Goal: Transaction & Acquisition: Purchase product/service

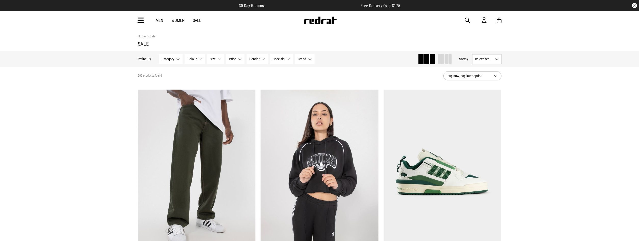
click at [178, 60] on button "Category None selected" at bounding box center [171, 59] width 24 height 10
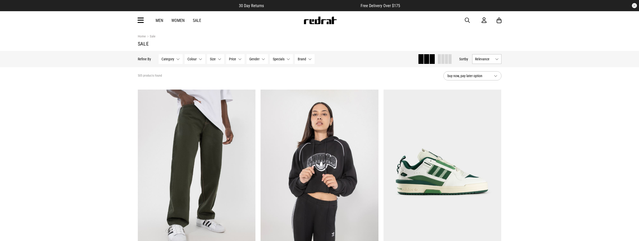
click at [199, 21] on link "Sale" at bounding box center [197, 20] width 8 height 5
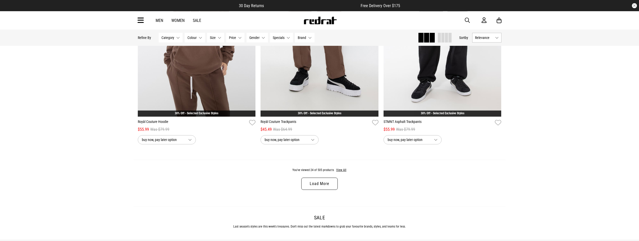
scroll to position [1584, 0]
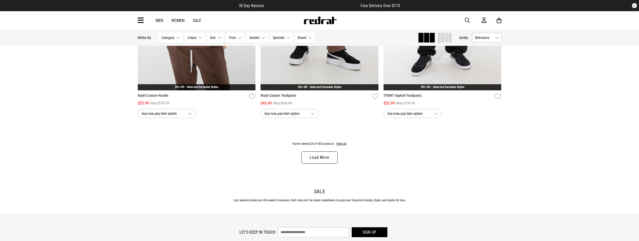
click at [317, 164] on link "Load More" at bounding box center [319, 157] width 36 height 12
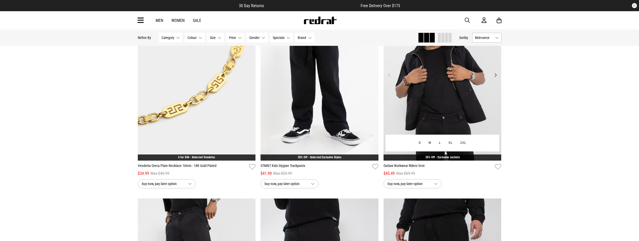
scroll to position [2908, 0]
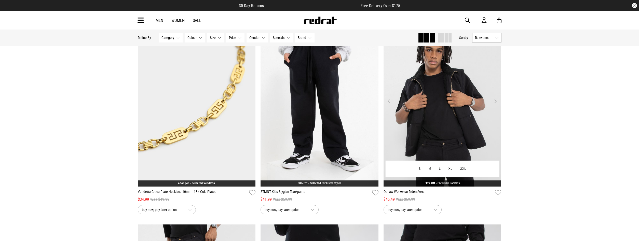
click at [443, 111] on img at bounding box center [442, 104] width 118 height 165
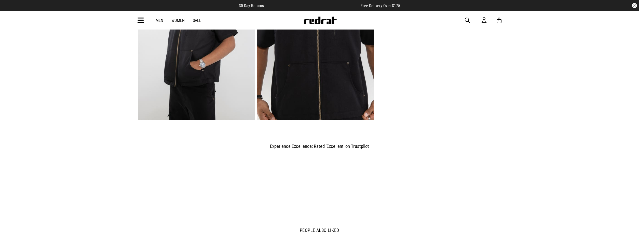
scroll to position [312, 0]
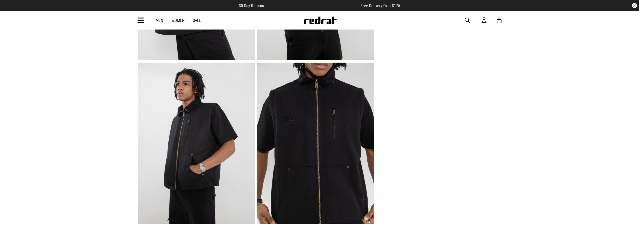
click at [197, 150] on img at bounding box center [196, 143] width 117 height 161
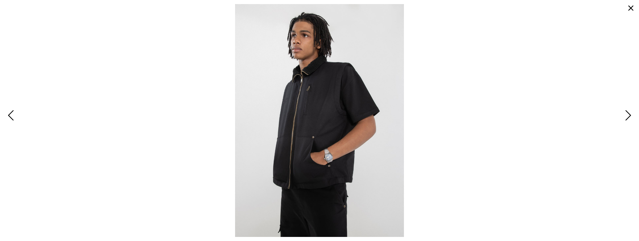
click at [629, 116] on span "Next" at bounding box center [627, 115] width 8 height 15
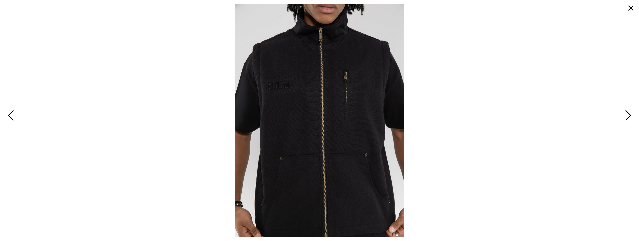
click at [629, 116] on span "Next" at bounding box center [627, 115] width 8 height 15
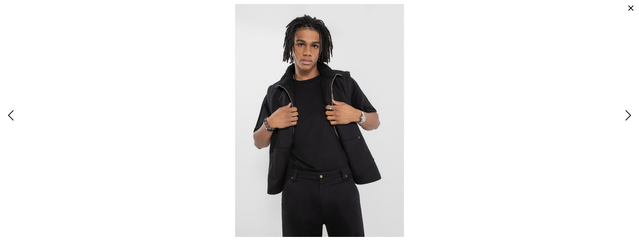
click at [629, 116] on span "Next" at bounding box center [627, 115] width 8 height 15
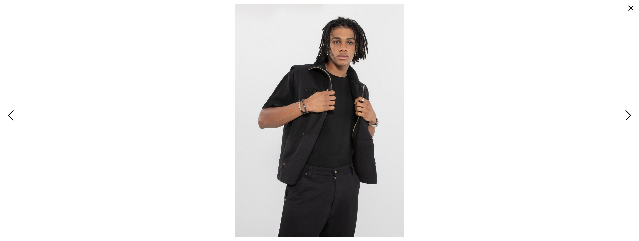
click at [629, 116] on span "Next" at bounding box center [627, 115] width 8 height 15
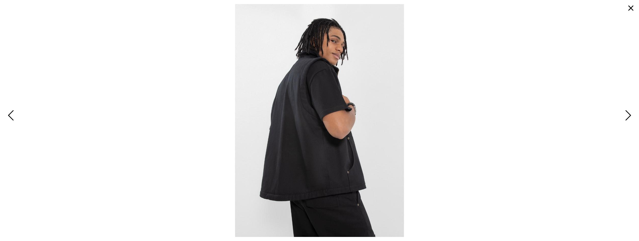
click at [629, 116] on span "Next" at bounding box center [627, 115] width 8 height 15
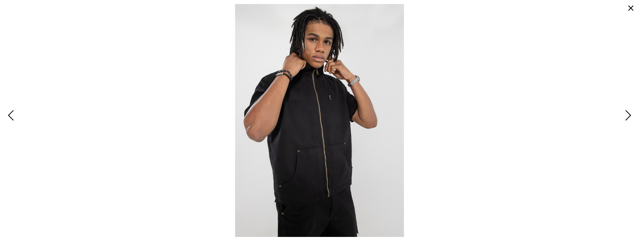
click at [629, 116] on span "Next" at bounding box center [627, 115] width 8 height 15
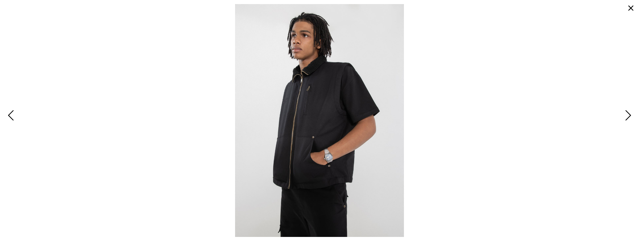
click at [628, 119] on span "Next" at bounding box center [627, 115] width 8 height 15
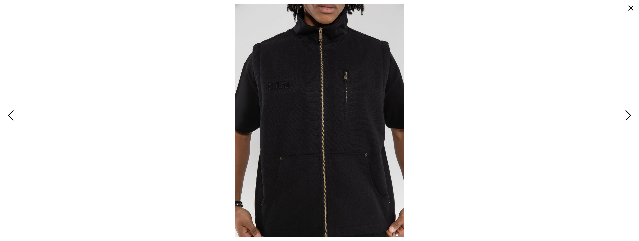
click at [626, 109] on span "Next" at bounding box center [627, 115] width 8 height 15
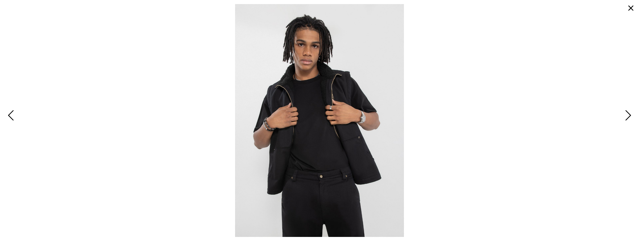
click at [629, 10] on button "button" at bounding box center [630, 8] width 12 height 12
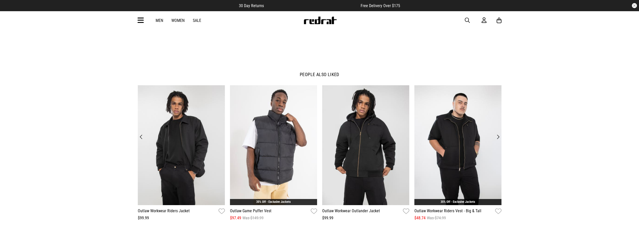
scroll to position [649, 0]
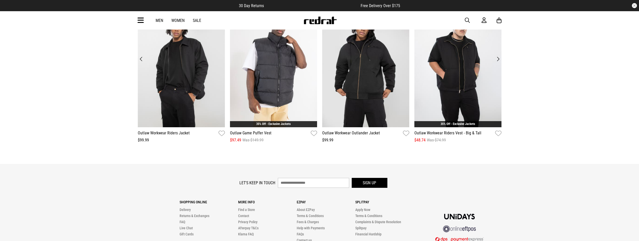
click at [497, 59] on button "Next" at bounding box center [497, 58] width 7 height 7
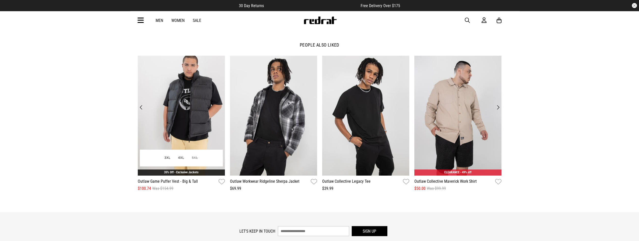
scroll to position [597, 0]
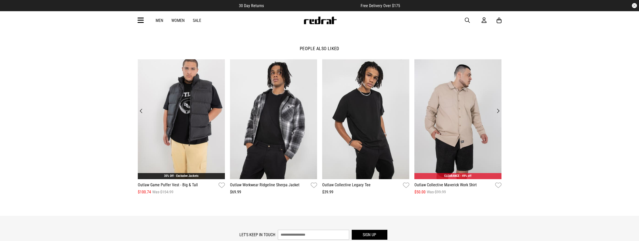
click at [501, 111] on button "Next" at bounding box center [497, 110] width 7 height 7
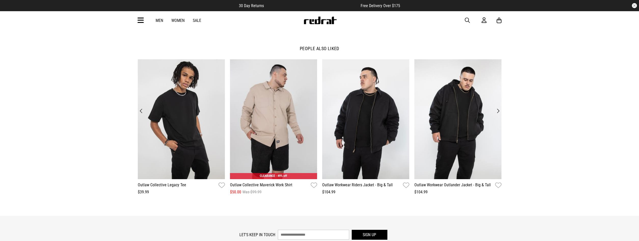
click at [501, 111] on button "Next" at bounding box center [497, 110] width 7 height 7
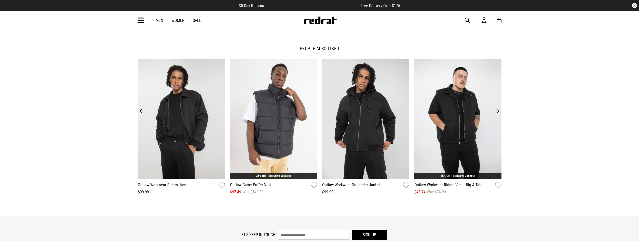
click at [501, 111] on button "Next" at bounding box center [497, 110] width 7 height 7
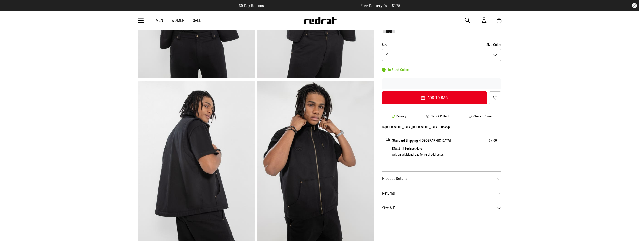
scroll to position [0, 0]
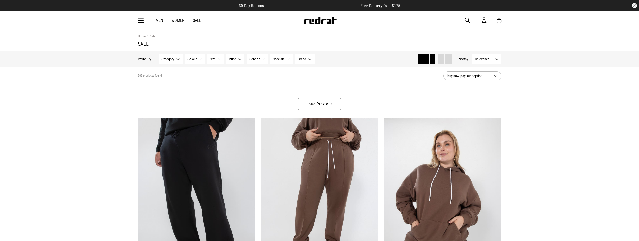
click at [468, 20] on span "button" at bounding box center [467, 20] width 5 height 6
click at [287, 22] on input "search" at bounding box center [306, 20] width 153 height 10
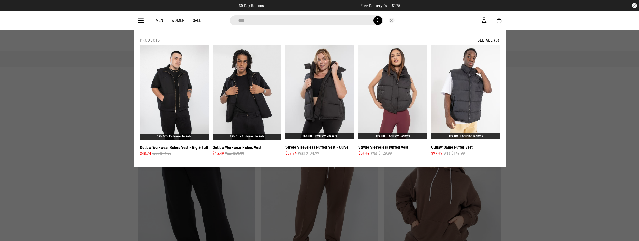
type input "****"
click at [378, 19] on span "submit" at bounding box center [378, 20] width 4 height 5
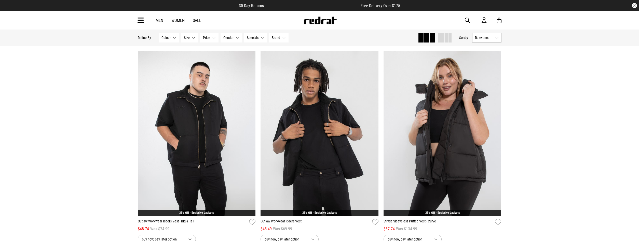
scroll to position [59, 0]
